Goal: Find specific page/section: Find specific page/section

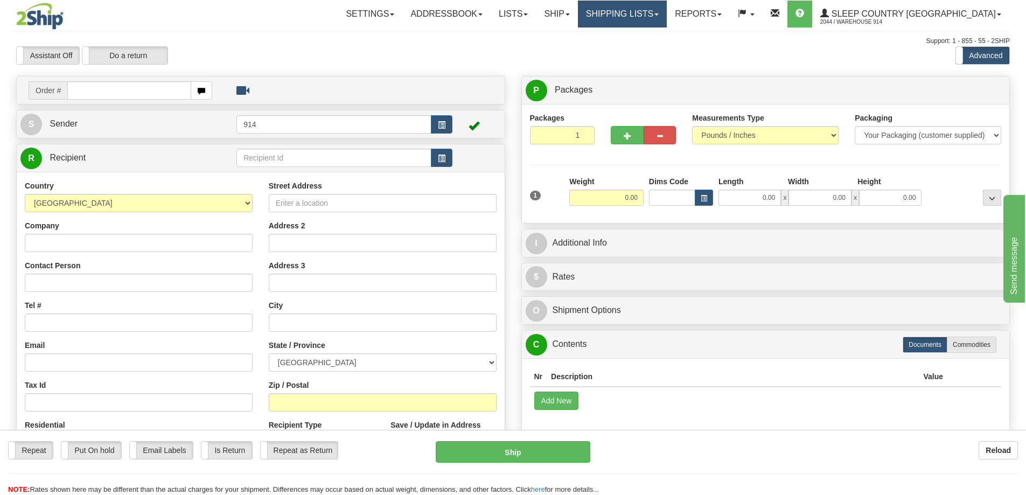
click at [667, 17] on link "Shipping lists" at bounding box center [622, 14] width 89 height 27
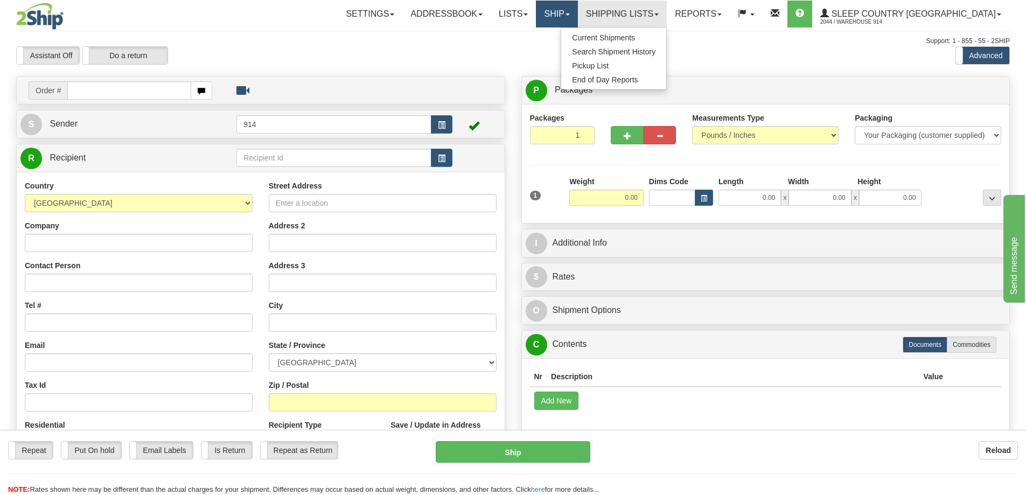
click at [577, 4] on link "Ship" at bounding box center [556, 14] width 41 height 27
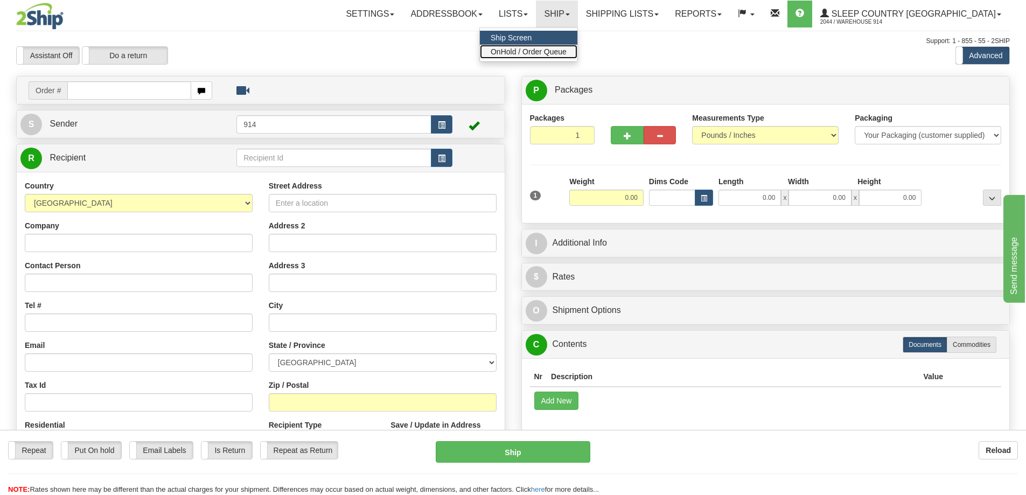
click at [577, 56] on link "OnHold / Order Queue" at bounding box center [528, 52] width 97 height 14
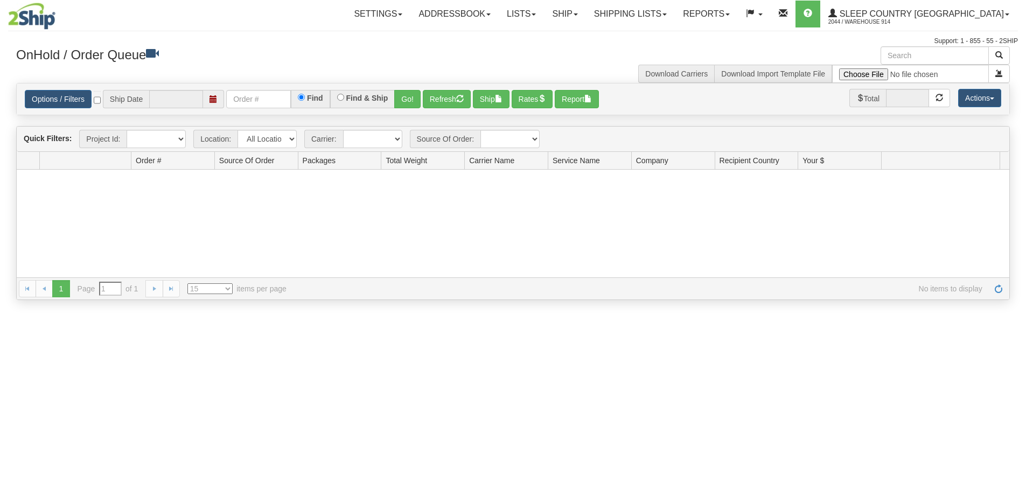
type input "[DATE]"
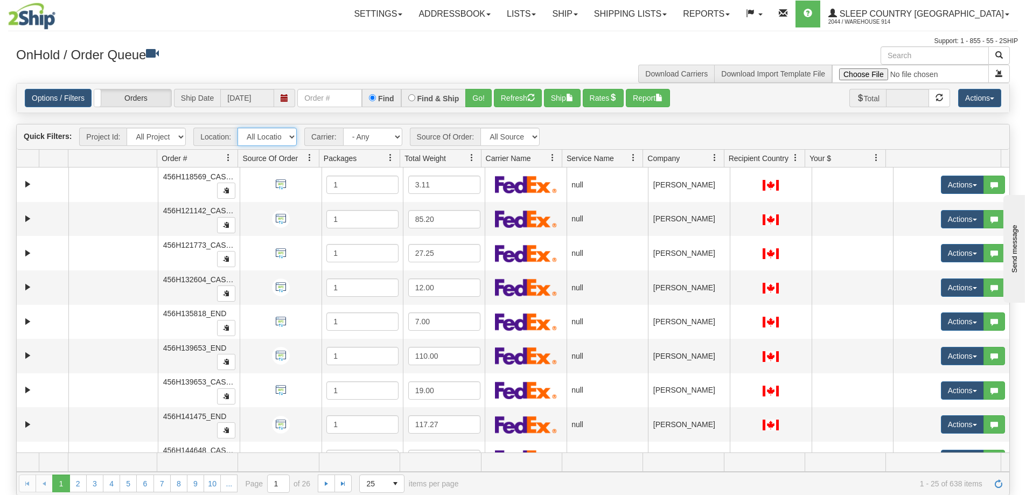
click at [260, 138] on select "All Locations 914 9009 CASPC END SLE BEDDN National Focus Distribution Inc" at bounding box center [266, 137] width 59 height 18
select select "7603"
click at [237, 128] on select "All Locations 914 9009 CASPC END SLE BEDDN National Focus Distribution Inc" at bounding box center [266, 137] width 59 height 18
